Goal: Information Seeking & Learning: Learn about a topic

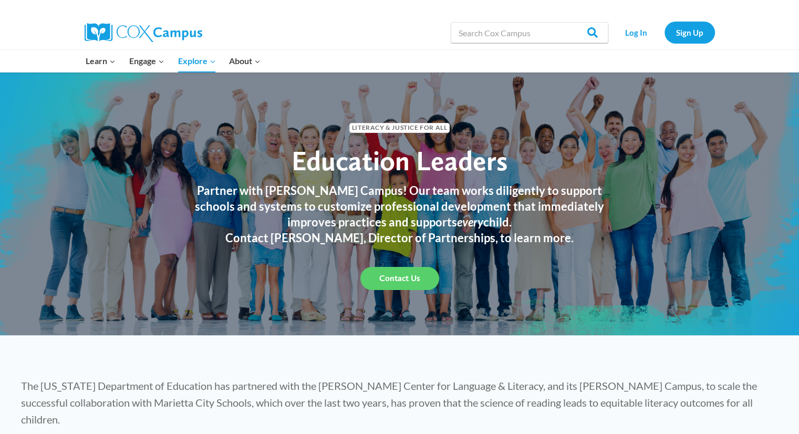
click at [790, 93] on div "Literacy & Justice for All Education Leaders Partner with [PERSON_NAME] Campus!…" at bounding box center [399, 203] width 799 height 263
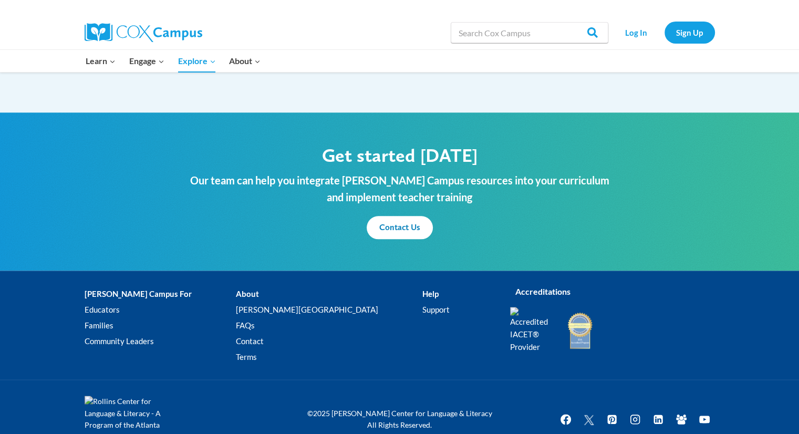
scroll to position [1243, 0]
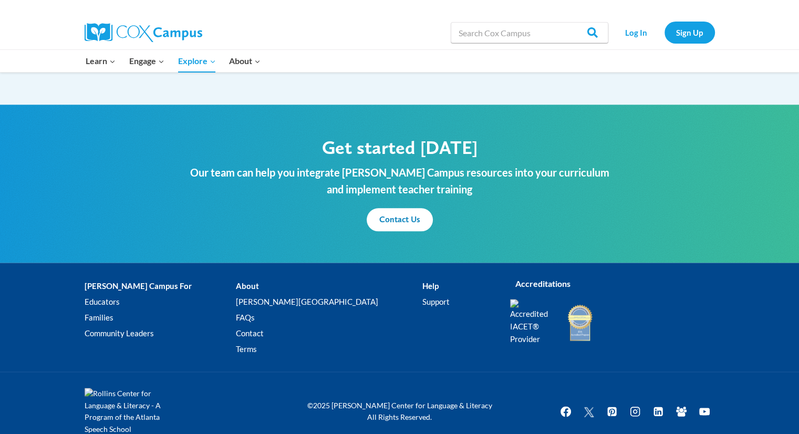
drag, startPoint x: 802, startPoint y: 88, endPoint x: 806, endPoint y: 402, distance: 314.1
click at [422, 294] on link "Support" at bounding box center [457, 302] width 71 height 16
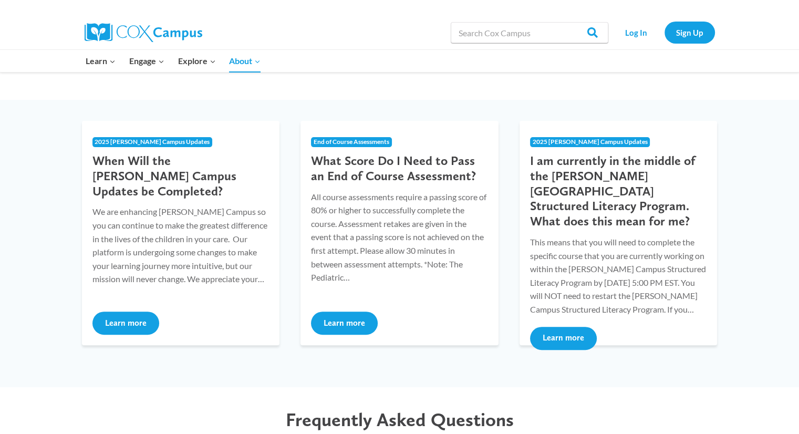
scroll to position [232, 0]
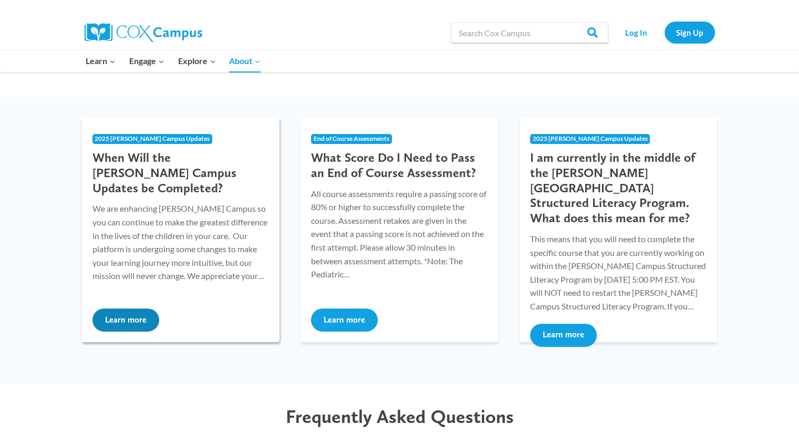
click at [131, 332] on div "Learn more" at bounding box center [181, 325] width 198 height 34
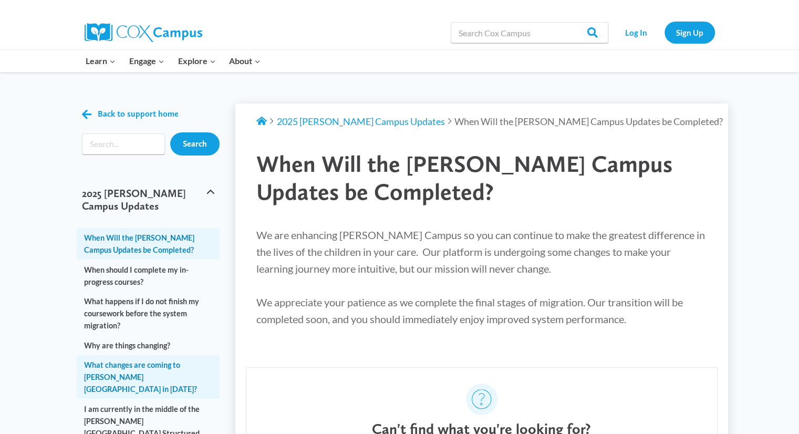
drag, startPoint x: 4, startPoint y: 1, endPoint x: 126, endPoint y: 349, distance: 369.4
click at [126, 355] on link "What changes are coming to Cox Campus in 2025?" at bounding box center [148, 377] width 143 height 44
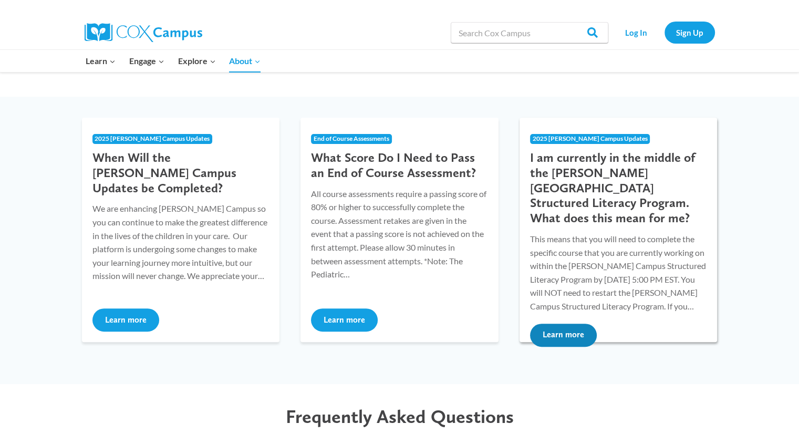
click at [574, 324] on button "Learn more" at bounding box center [563, 335] width 67 height 23
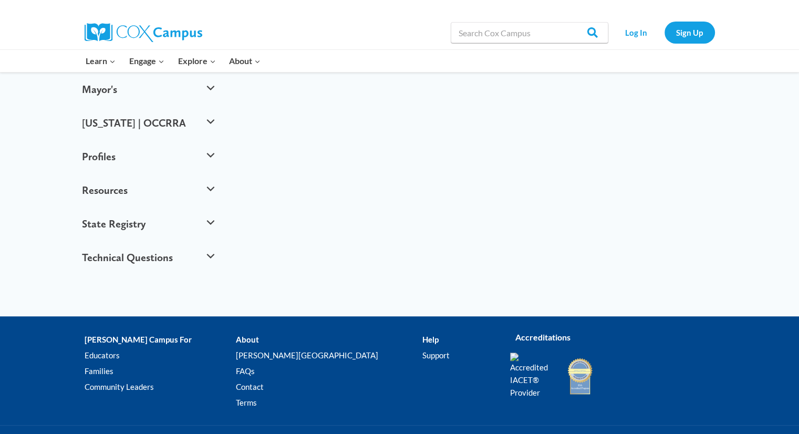
scroll to position [613, 0]
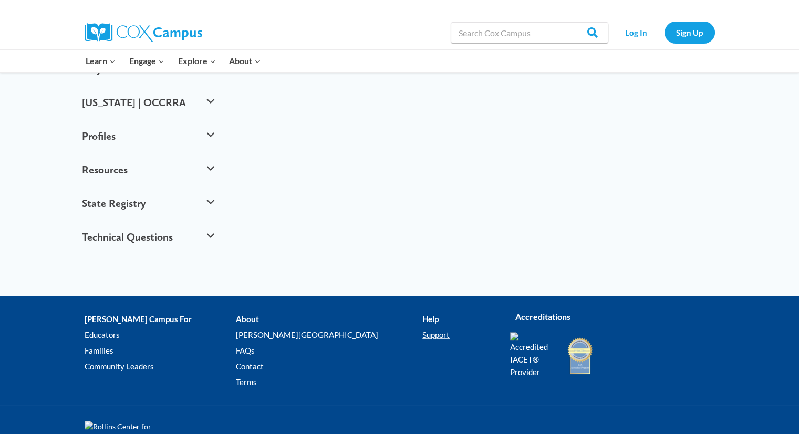
click at [422, 327] on link "Support" at bounding box center [457, 335] width 71 height 16
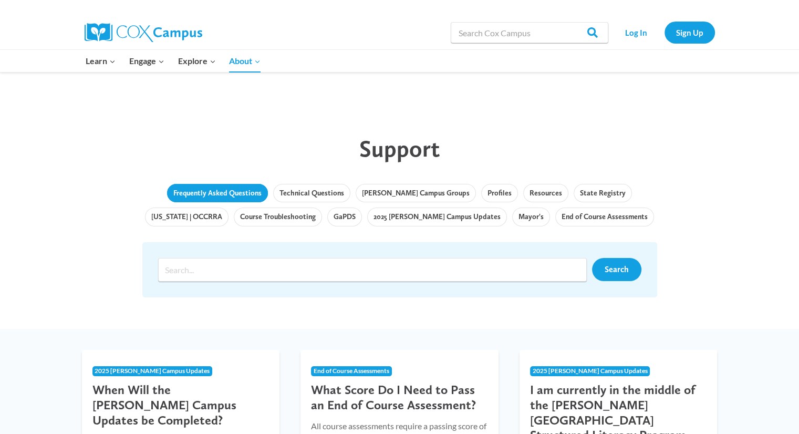
click at [215, 196] on link "Frequently Asked Questions" at bounding box center [217, 193] width 101 height 19
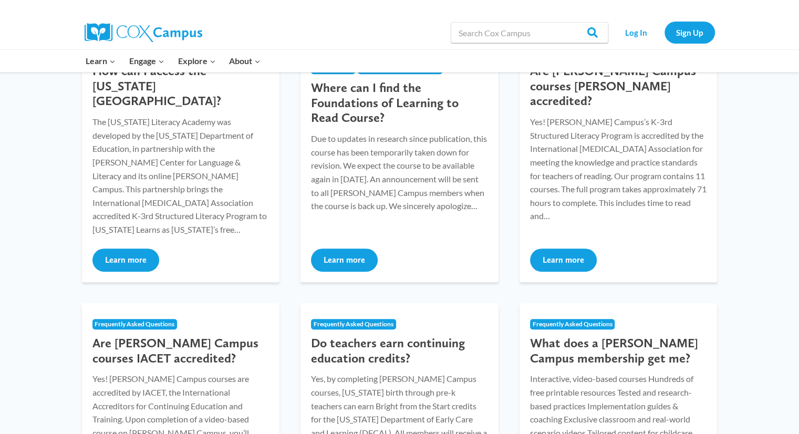
scroll to position [206, 0]
